Goal: Find specific page/section: Find specific page/section

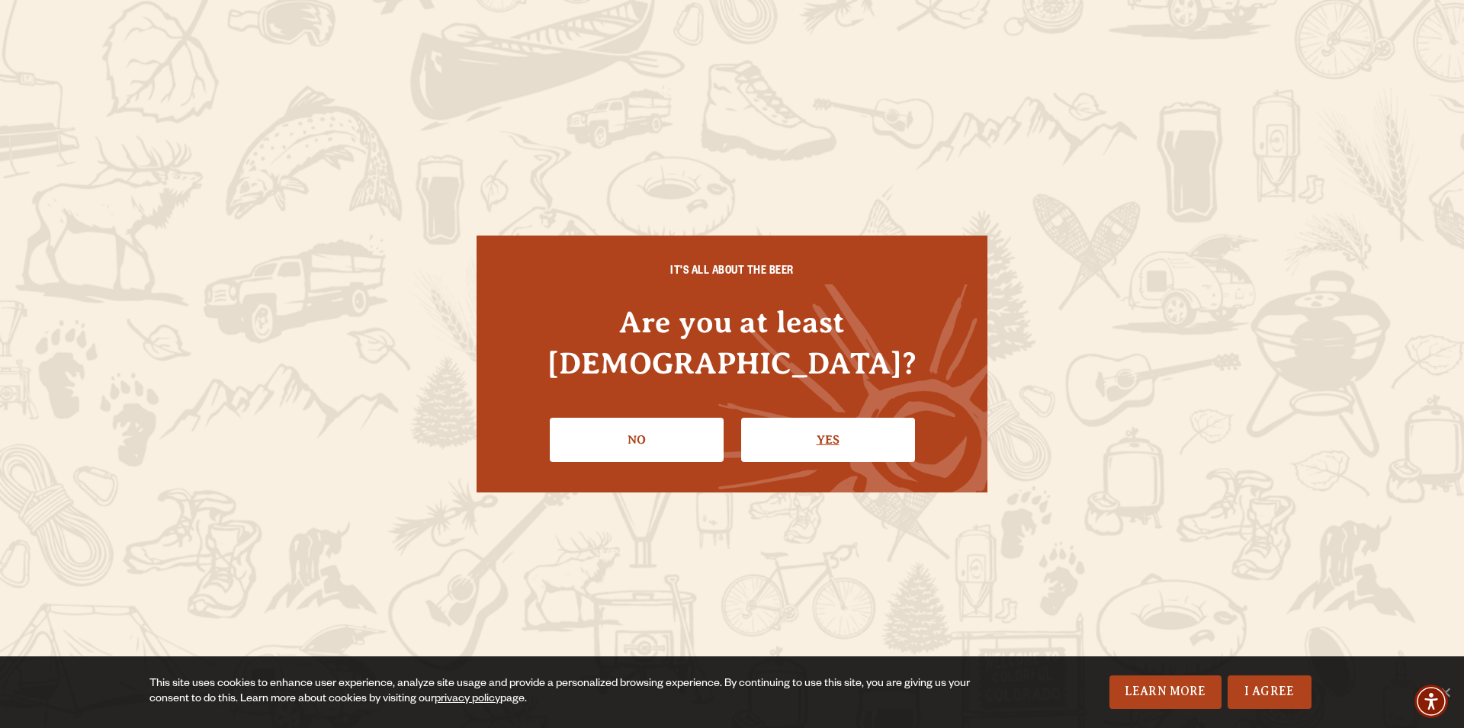
click at [799, 429] on link "Yes" at bounding box center [828, 440] width 174 height 44
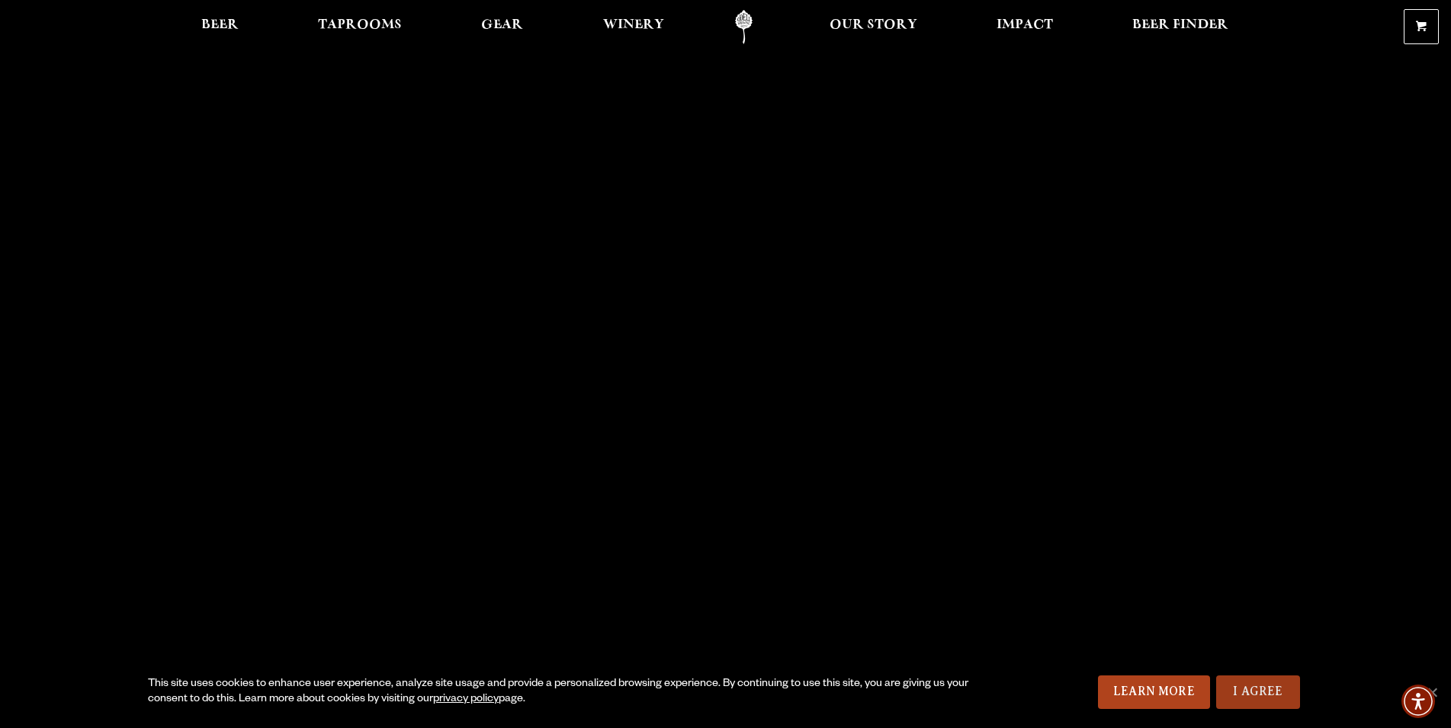
click at [1266, 689] on link "I Agree" at bounding box center [1258, 693] width 84 height 34
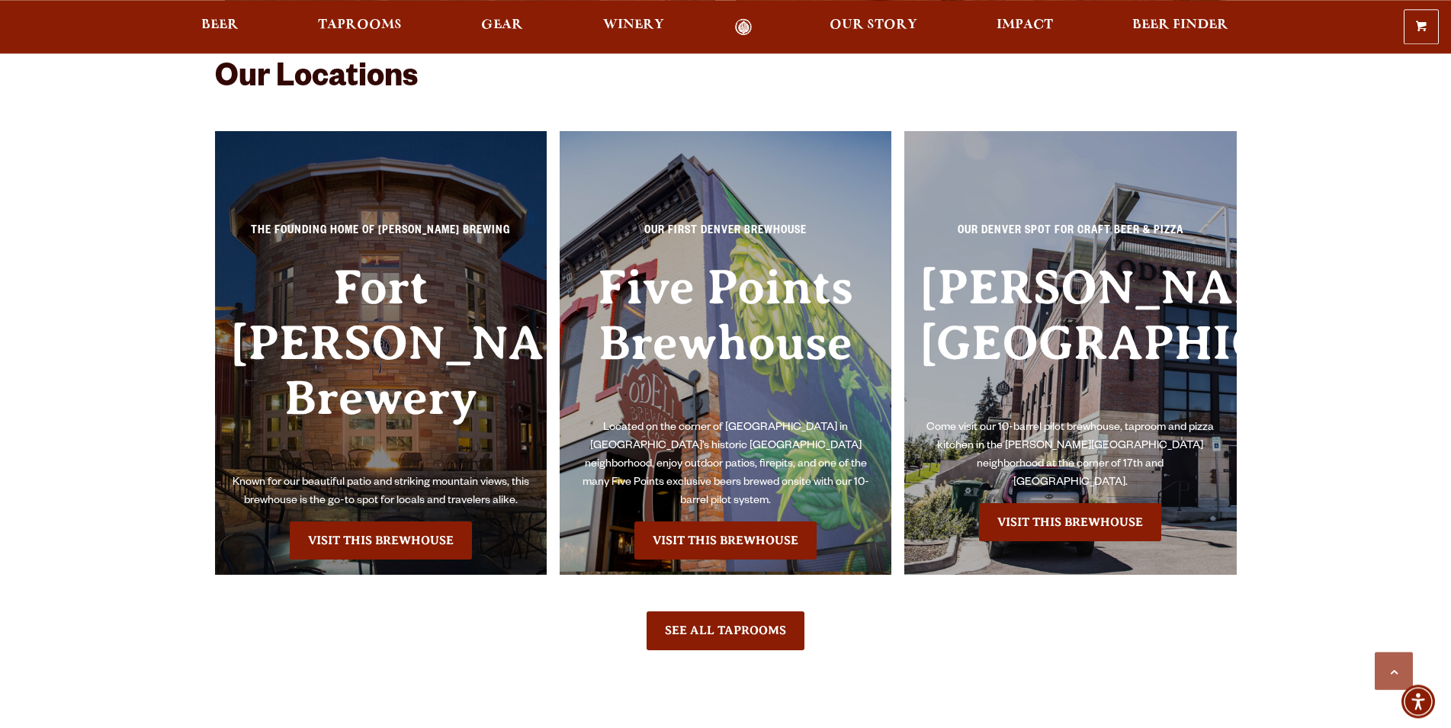
scroll to position [3500, 0]
click at [750, 541] on link "Visit this Brewhouse" at bounding box center [725, 541] width 182 height 38
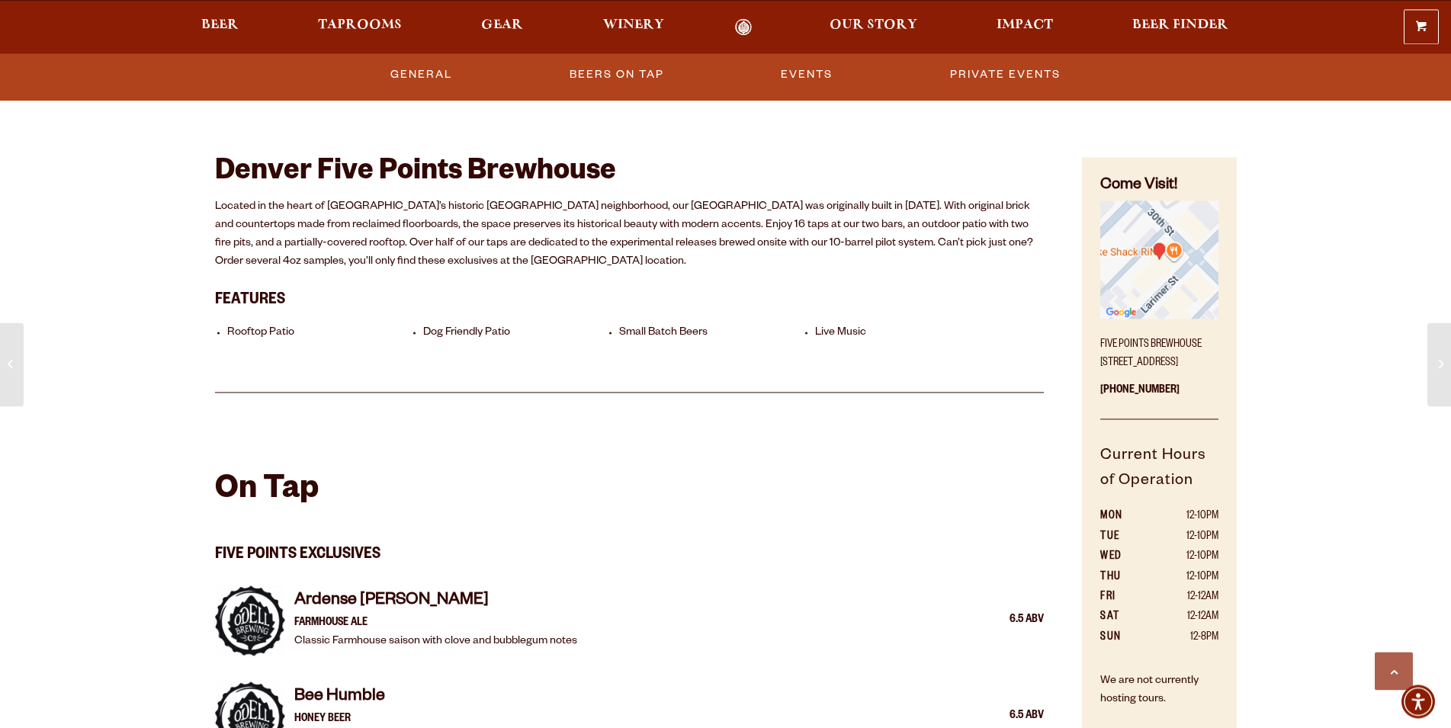
scroll to position [622, 0]
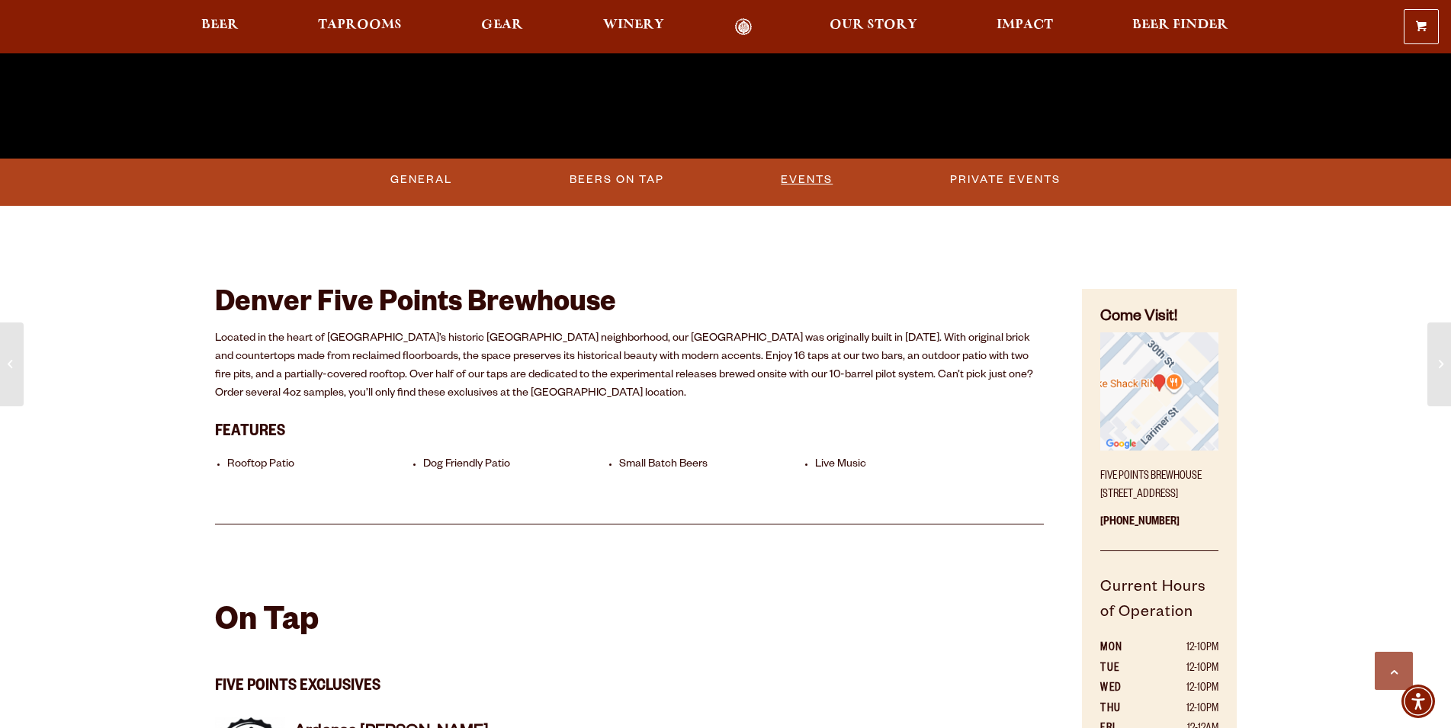
click at [802, 173] on link "Events" at bounding box center [807, 179] width 64 height 35
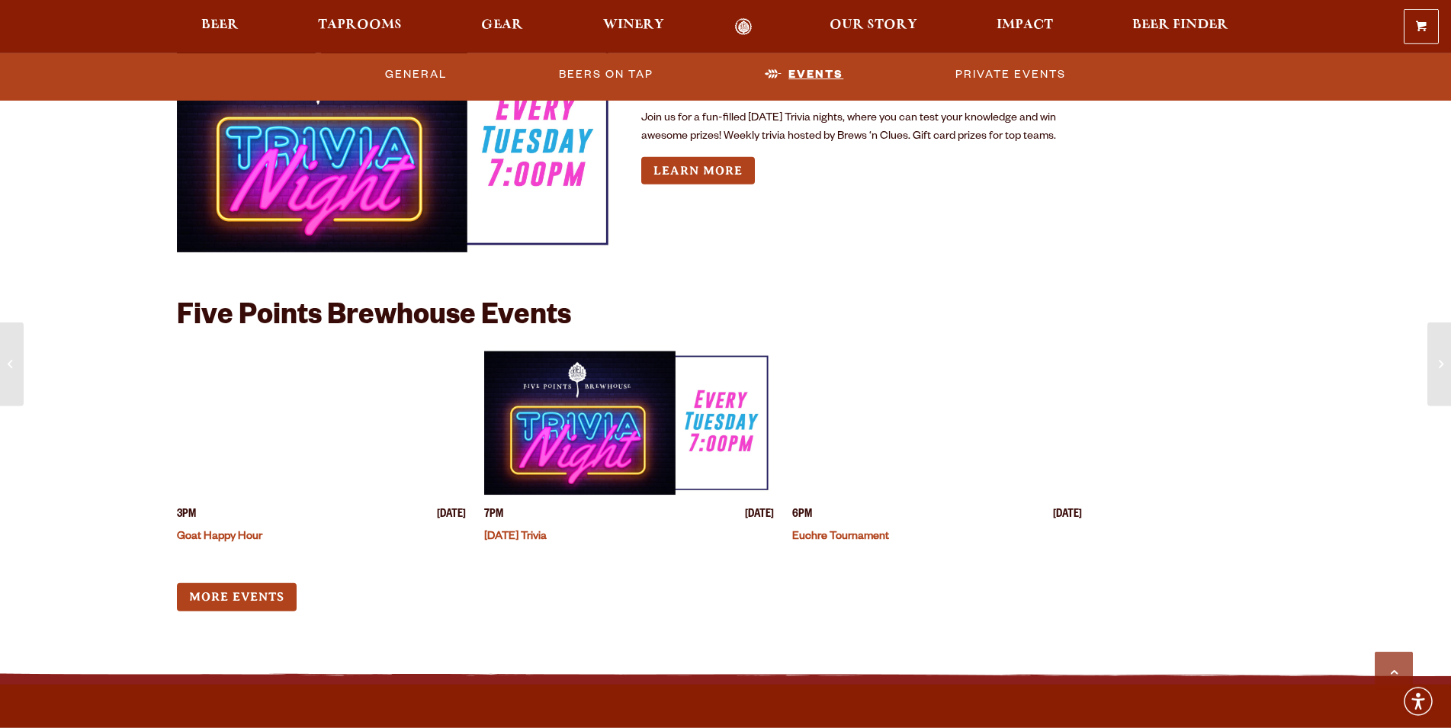
scroll to position [4305, 0]
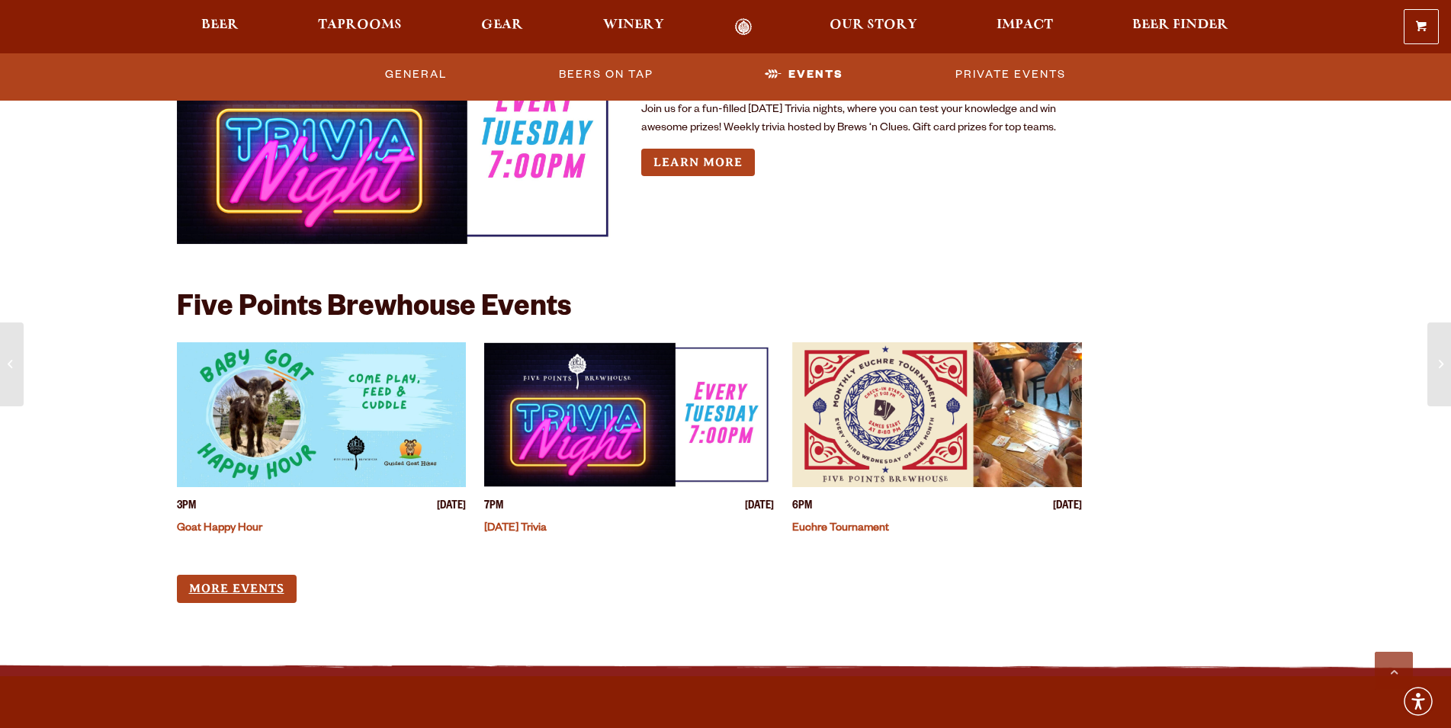
click at [216, 586] on link "More Events" at bounding box center [237, 589] width 120 height 28
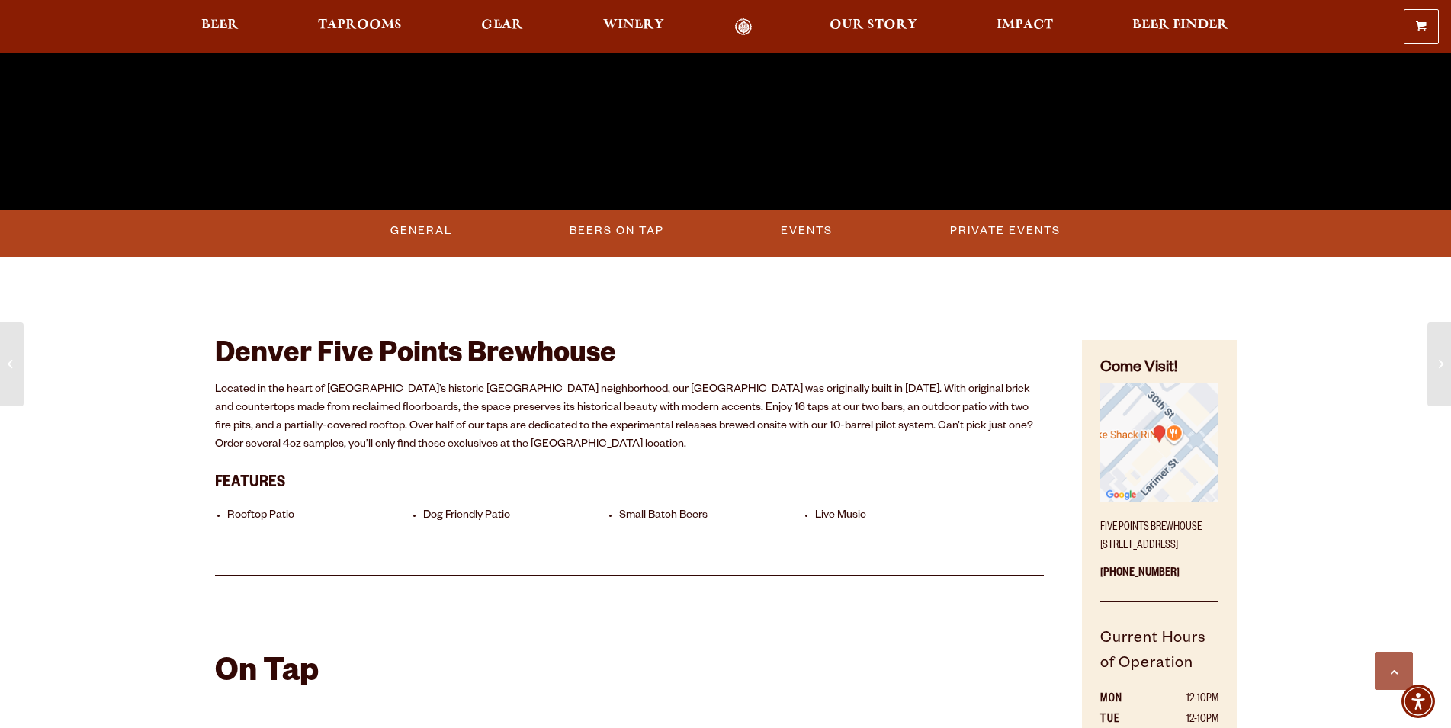
scroll to position [260, 0]
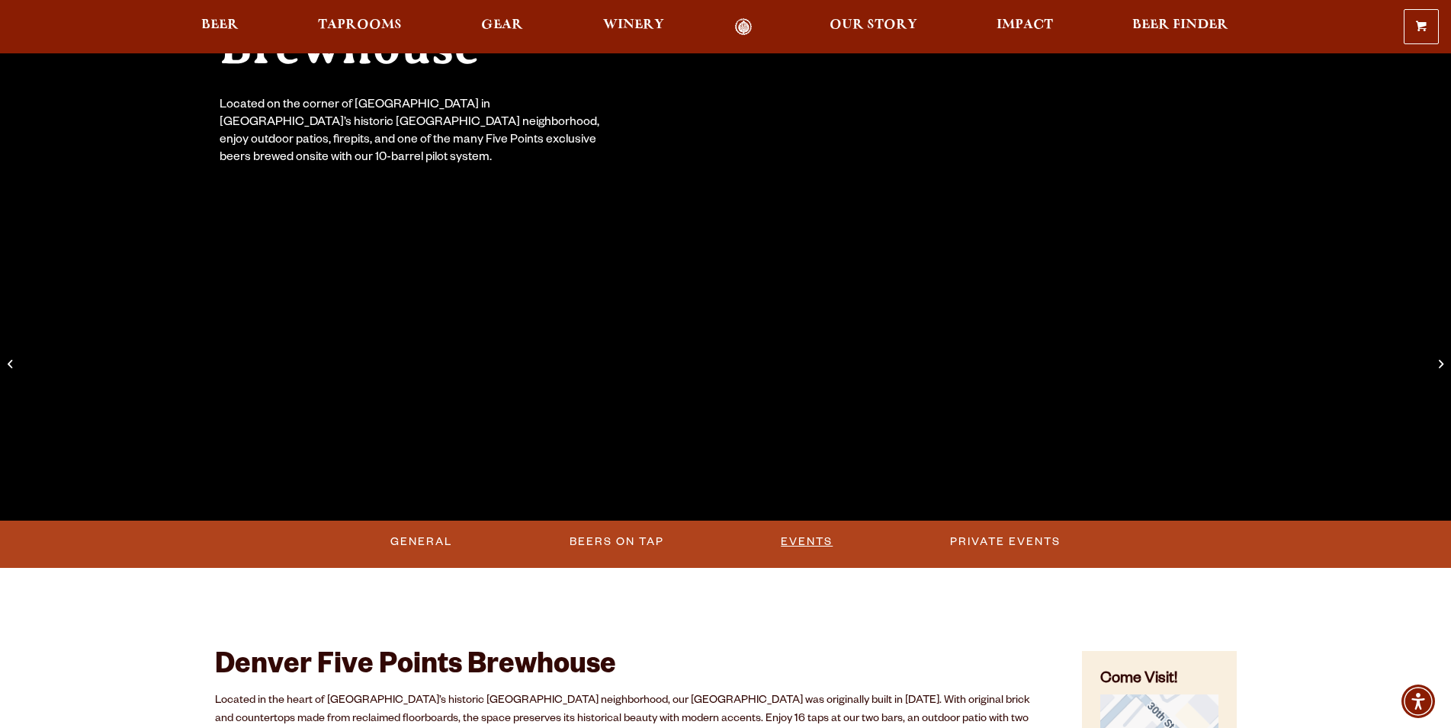
click at [820, 542] on link "Events" at bounding box center [807, 542] width 64 height 35
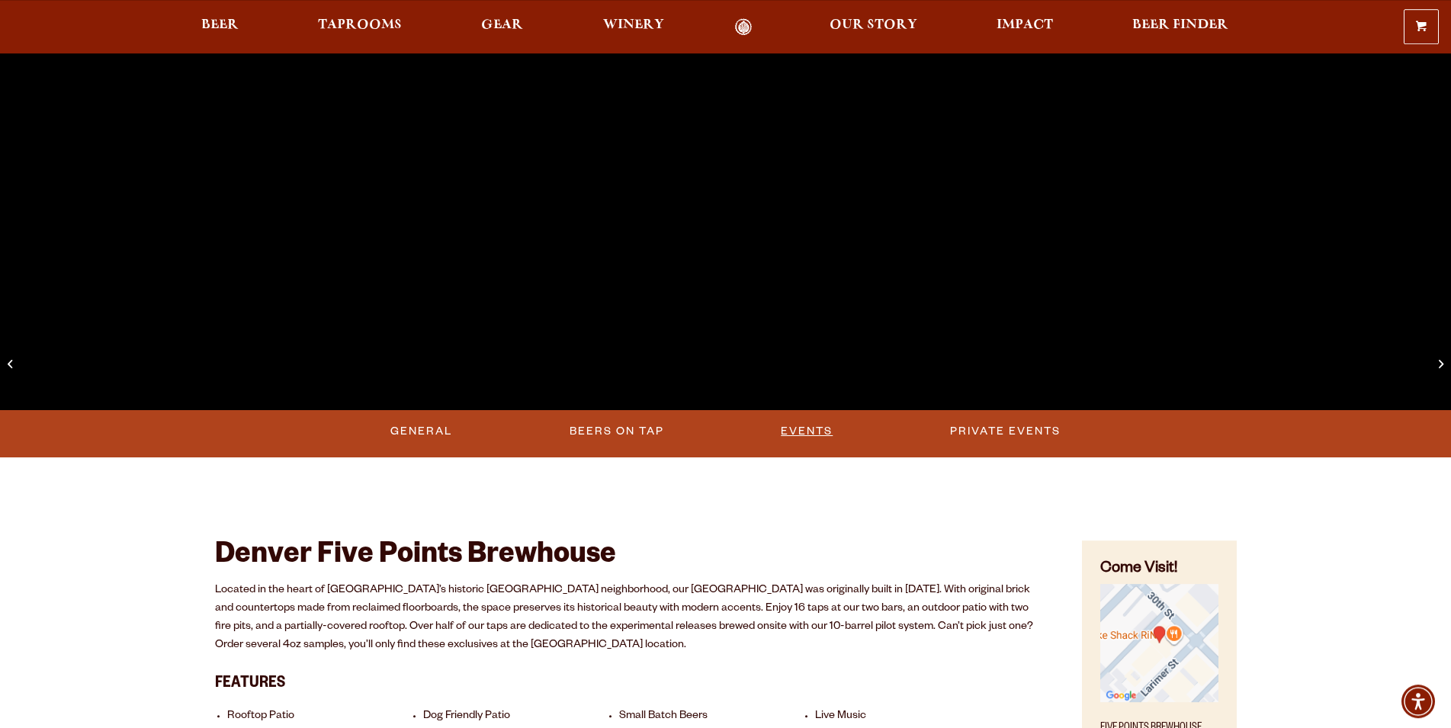
scroll to position [338, 0]
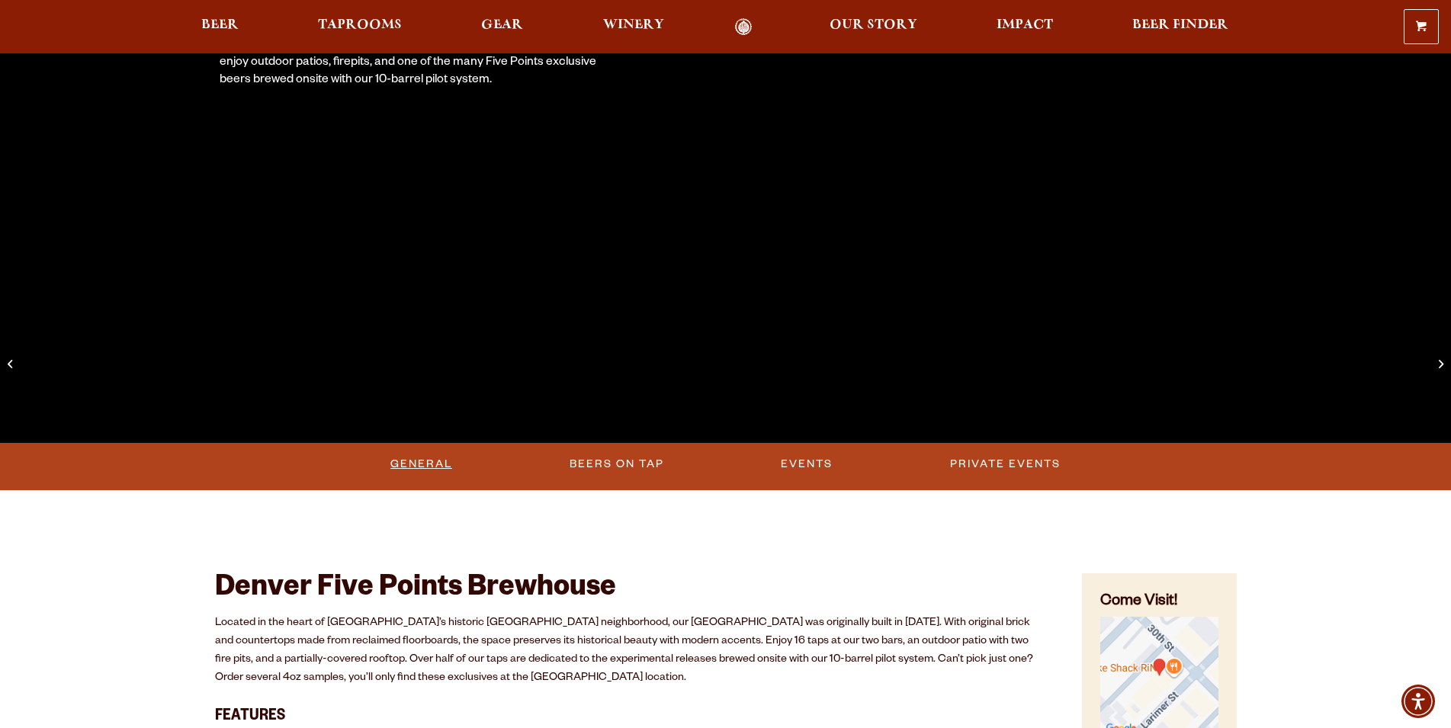
click at [408, 464] on link "General" at bounding box center [421, 464] width 74 height 35
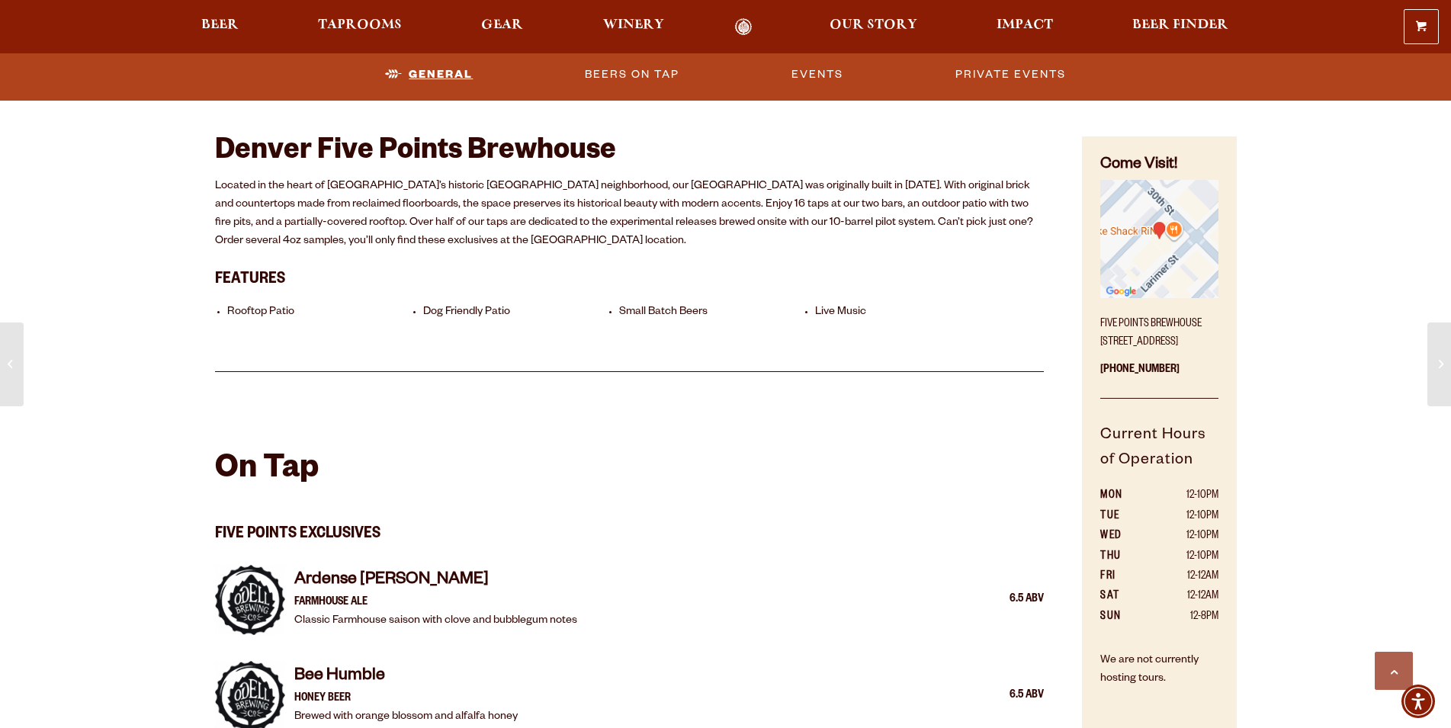
scroll to position [777, 0]
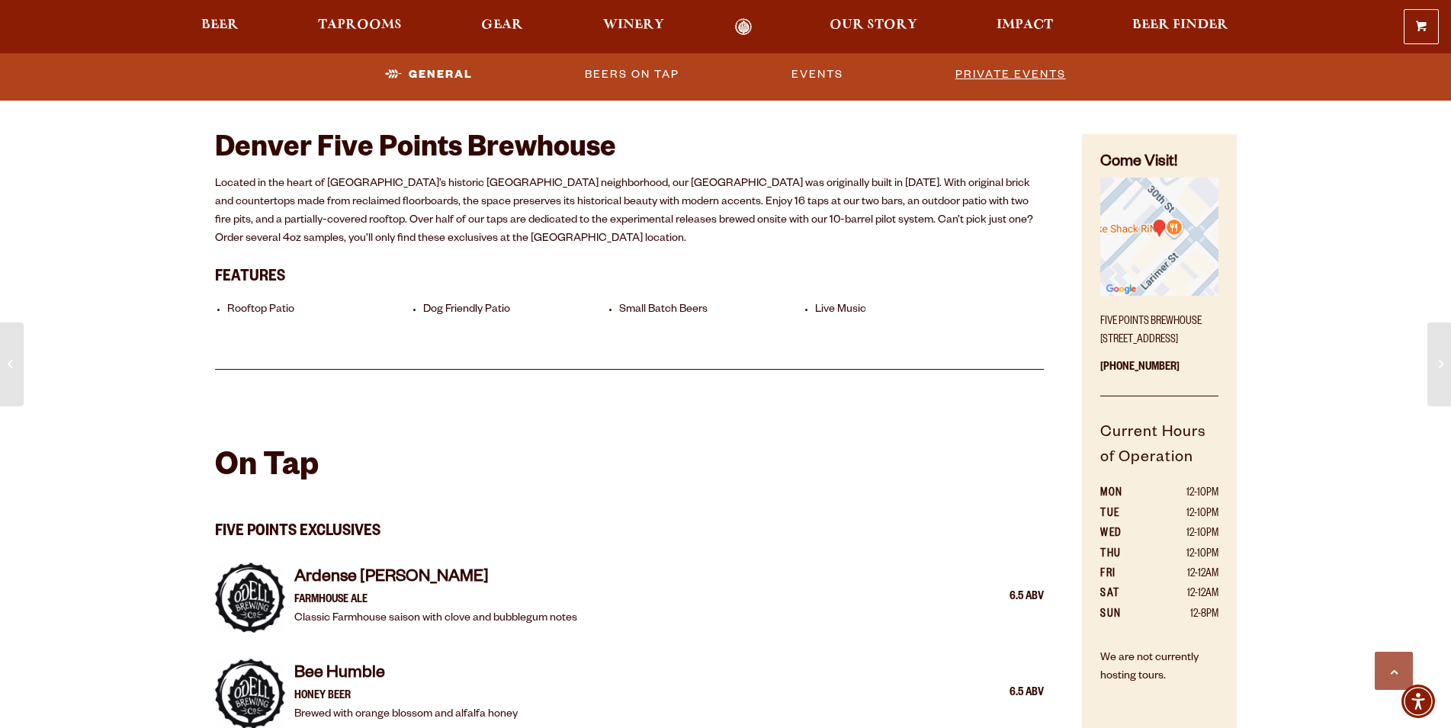
click at [994, 81] on link "Private Events" at bounding box center [1010, 74] width 123 height 35
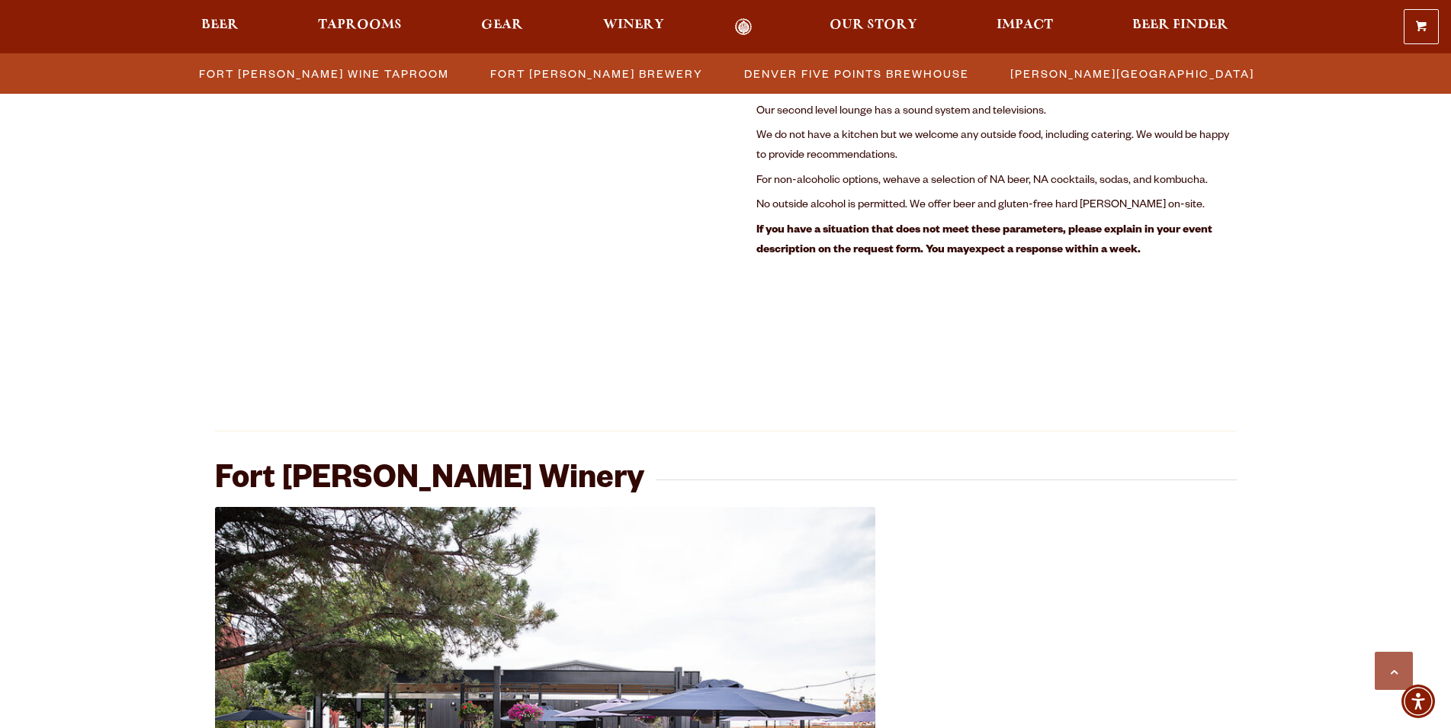
scroll to position [2559, 0]
